Goal: Task Accomplishment & Management: Manage account settings

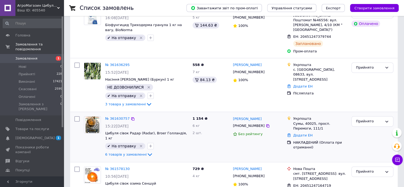
scroll to position [142, 0]
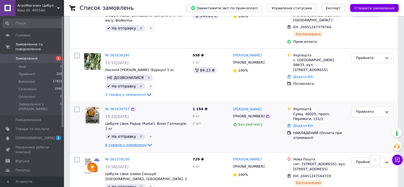
click at [134, 143] on span "6 товарів у замовленні" at bounding box center [125, 145] width 41 height 4
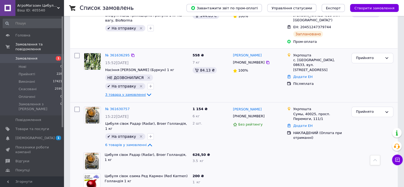
click at [137, 93] on span "3 товара у замовленні" at bounding box center [125, 95] width 41 height 4
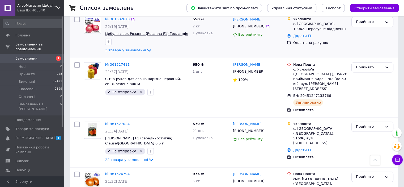
scroll to position [709, 0]
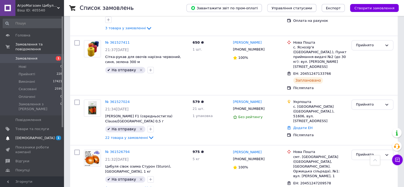
click at [41, 133] on link "Сповіщення 1 0" at bounding box center [32, 137] width 65 height 9
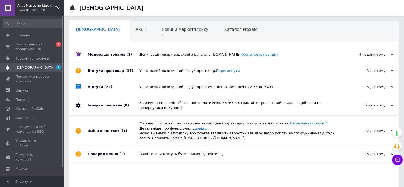
click at [241, 54] on link "Посмотреть позиции" at bounding box center [260, 54] width 38 height 4
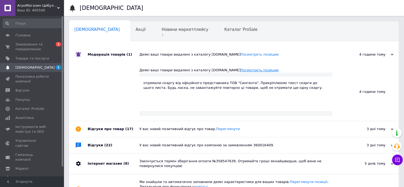
click at [241, 72] on link "Посмотреть позиции" at bounding box center [260, 70] width 38 height 4
